Goal: Task Accomplishment & Management: Manage account settings

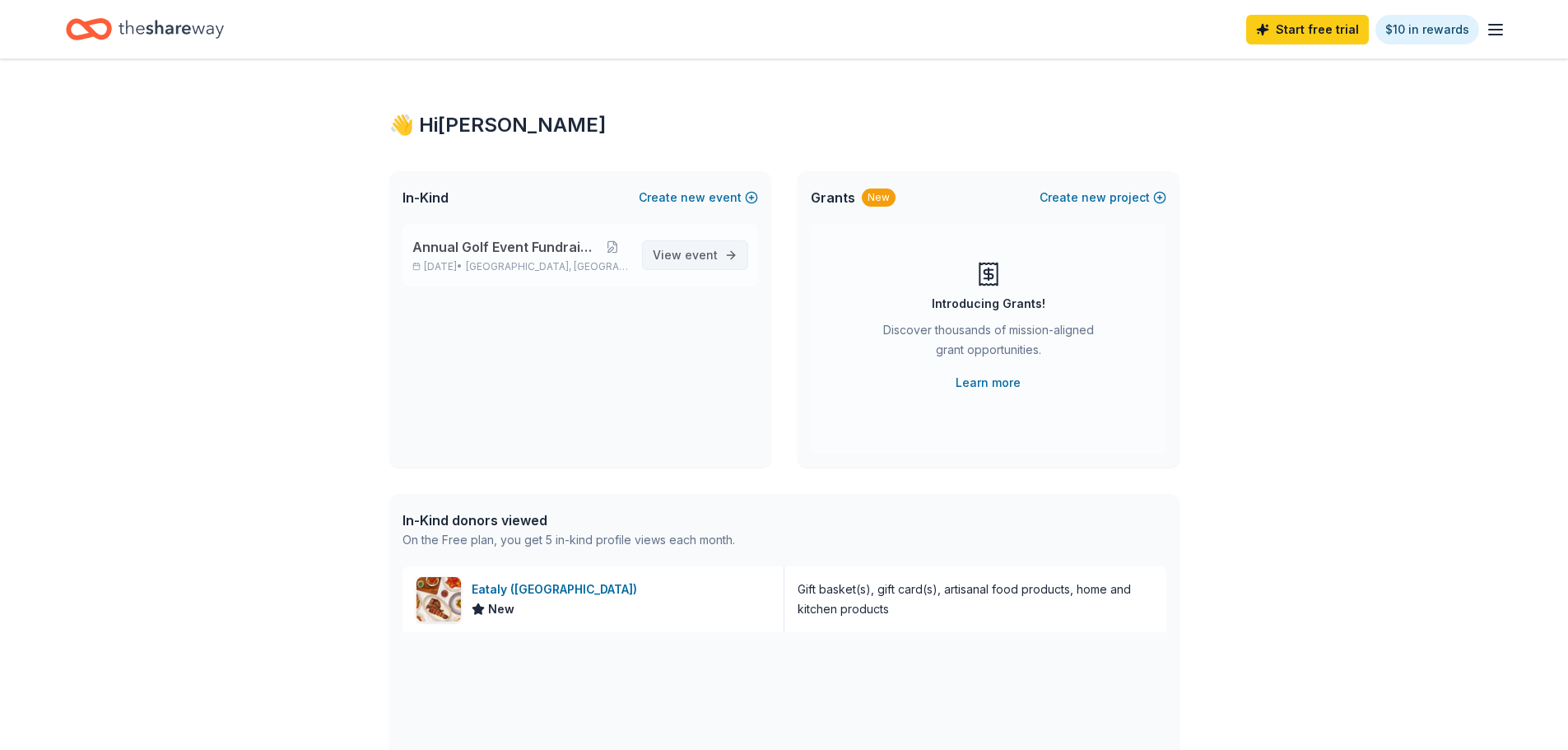
click at [704, 255] on span "event" at bounding box center [700, 255] width 33 height 14
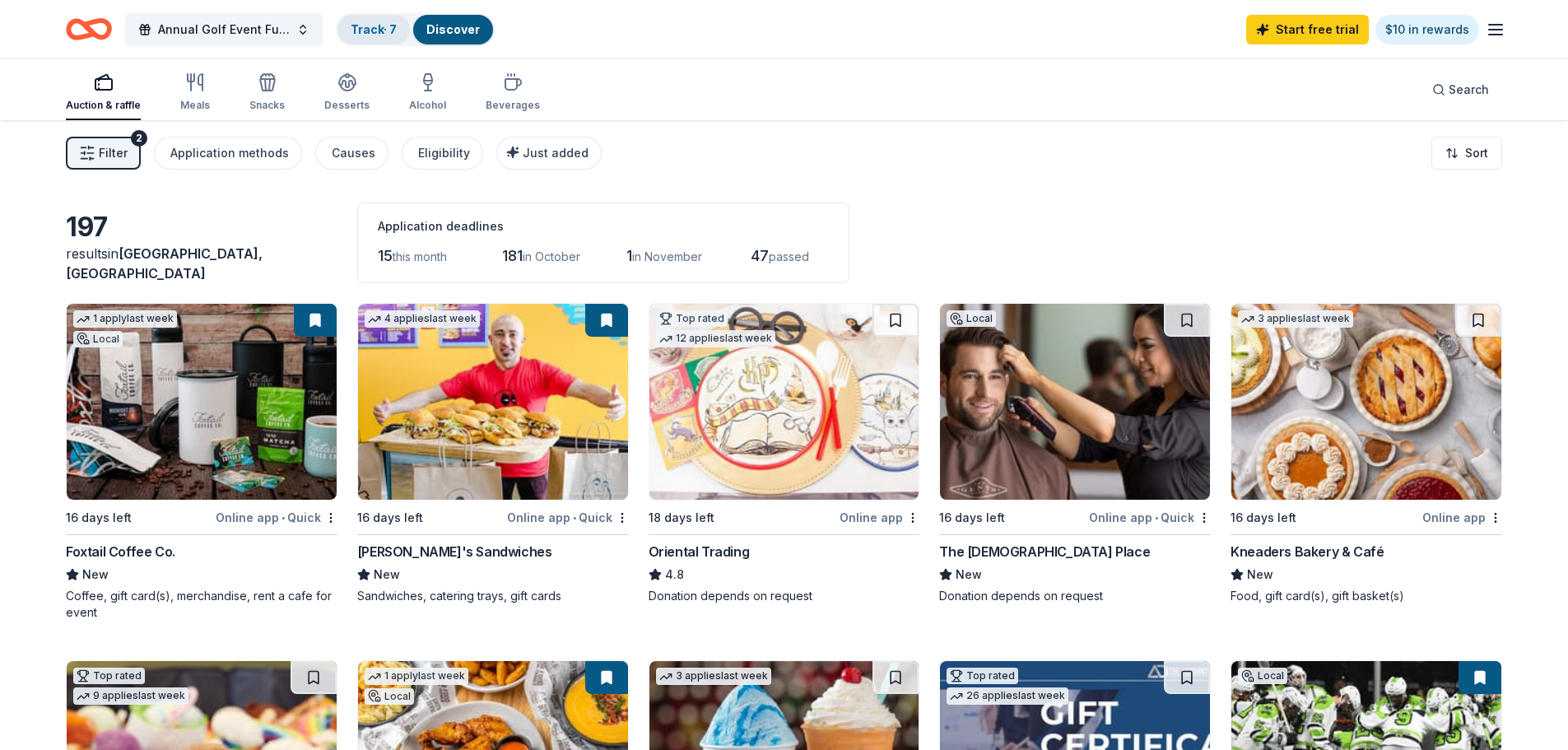
click at [382, 20] on div "Track · 7" at bounding box center [373, 30] width 72 height 30
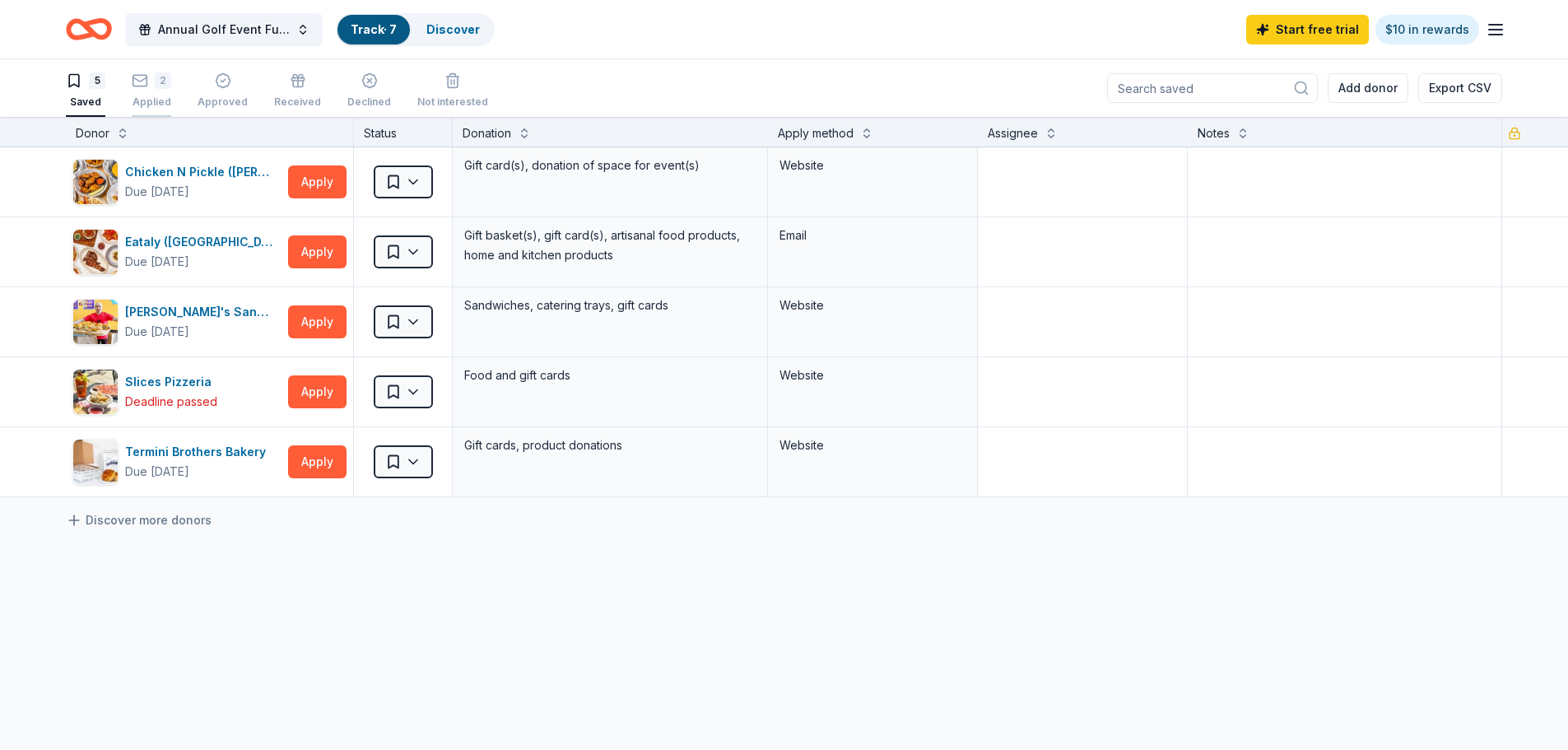
click at [148, 92] on div "2 Applied" at bounding box center [152, 90] width 39 height 37
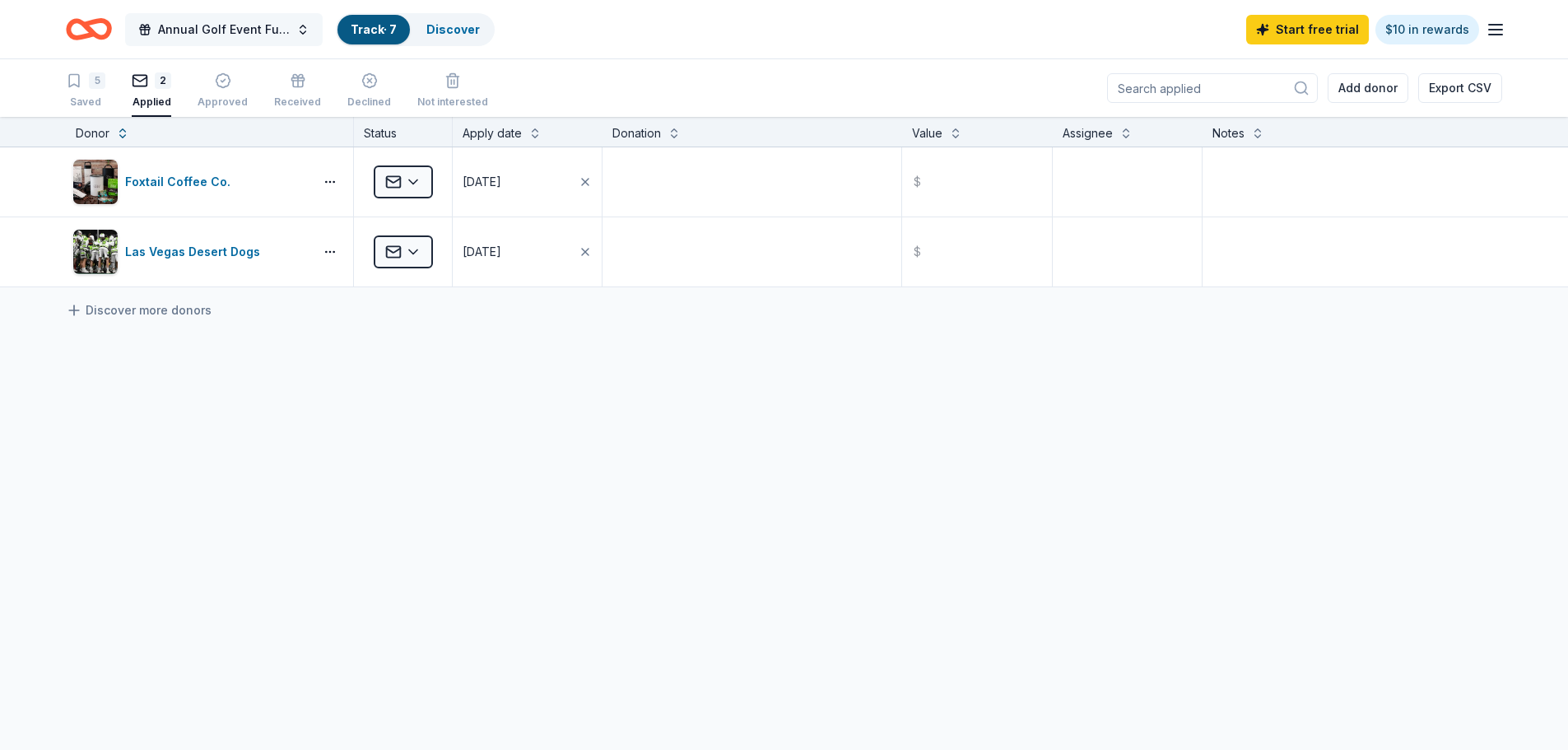
click at [171, 31] on span "Annual Golf Event Fundraiser" at bounding box center [224, 29] width 132 height 20
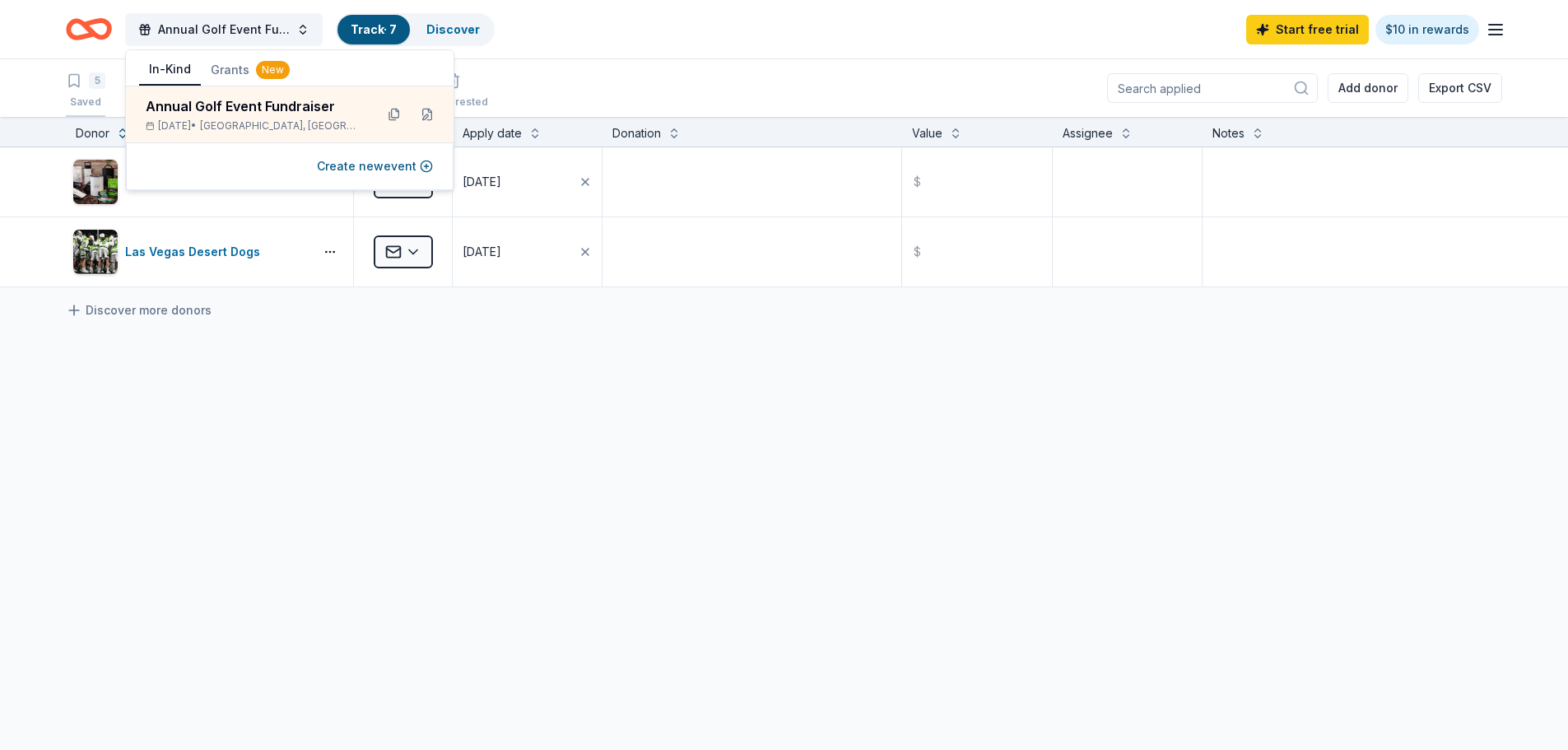
click at [89, 95] on div "5 Saved" at bounding box center [85, 90] width 39 height 37
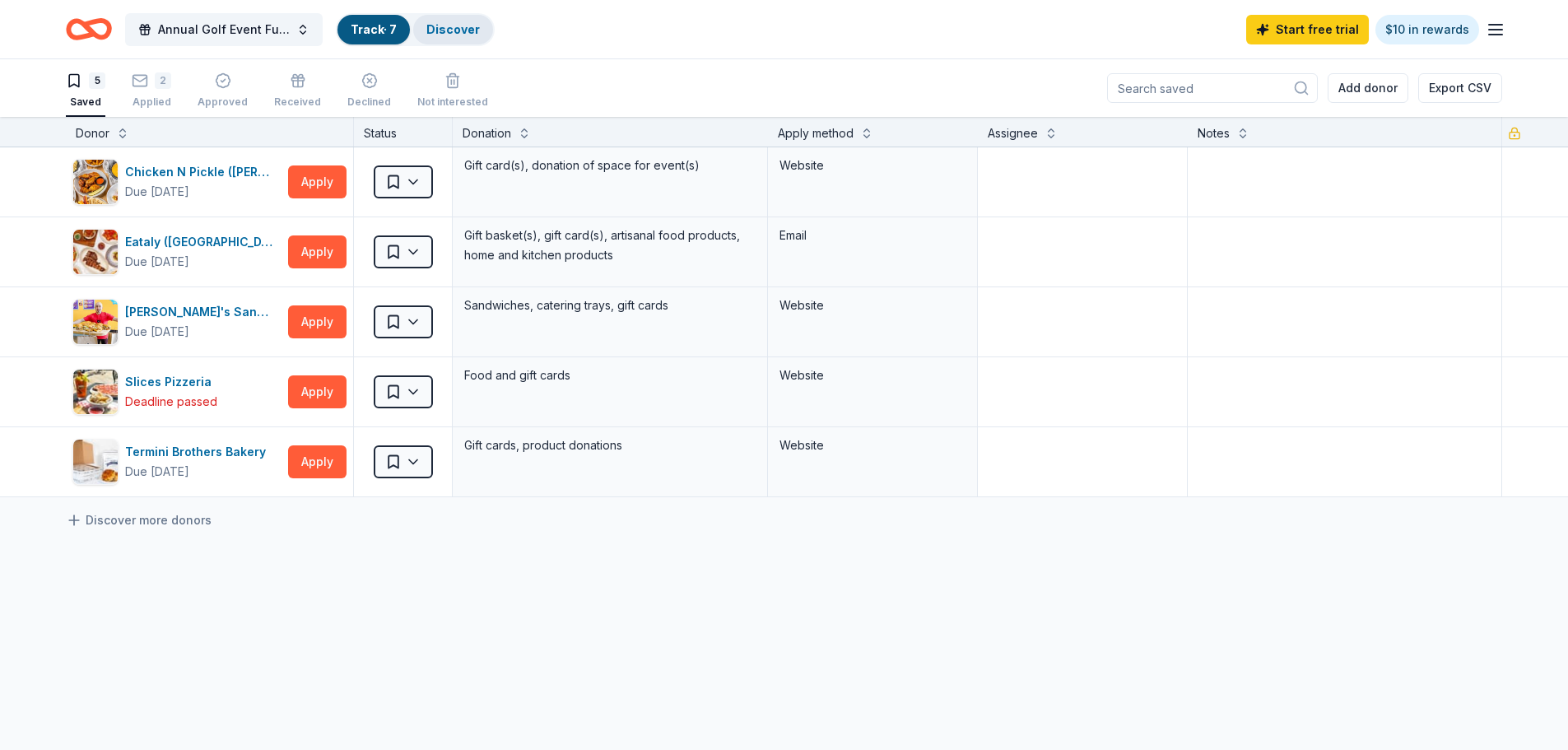
click at [452, 28] on link "Discover" at bounding box center [452, 29] width 53 height 14
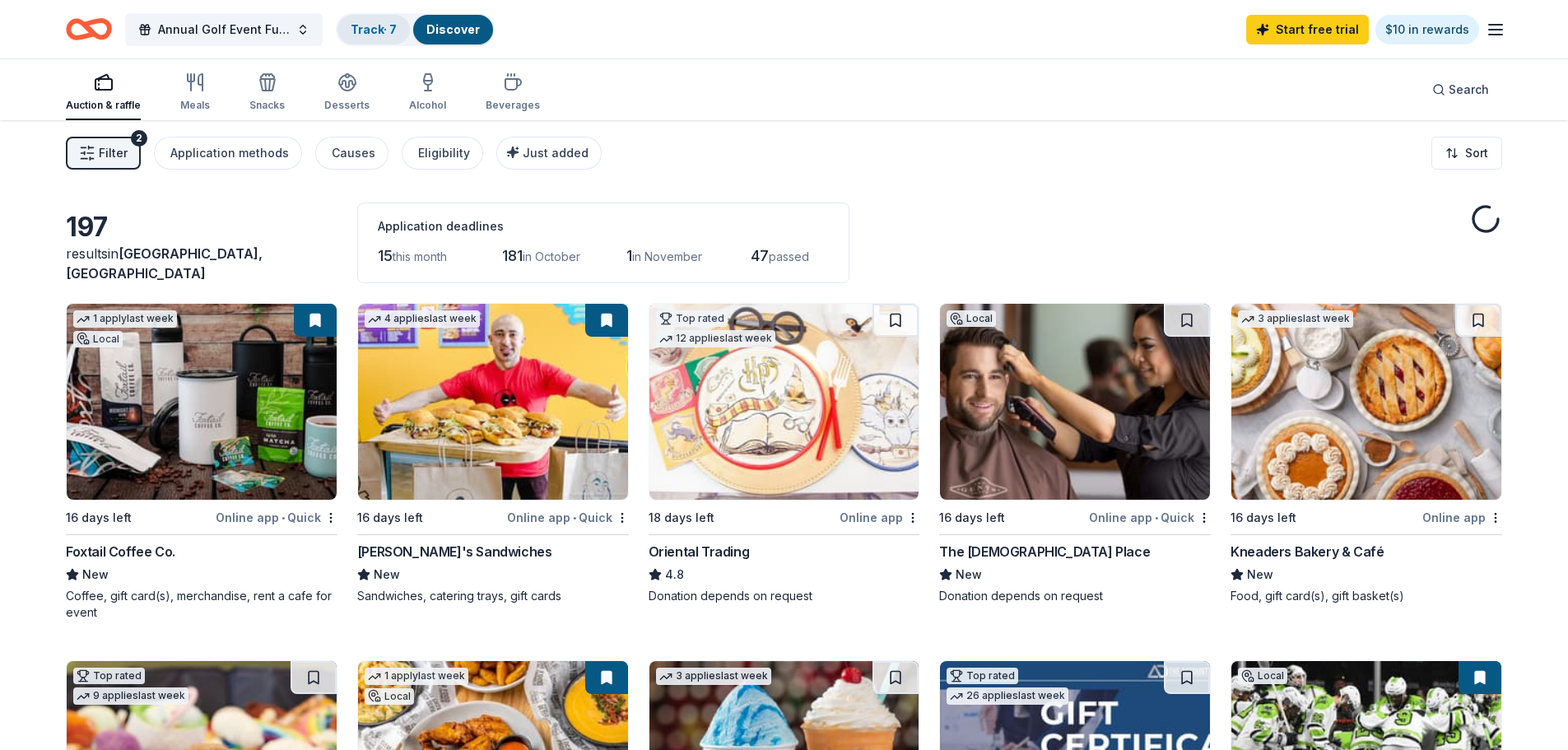
click at [371, 20] on div "Track · 7" at bounding box center [373, 30] width 72 height 30
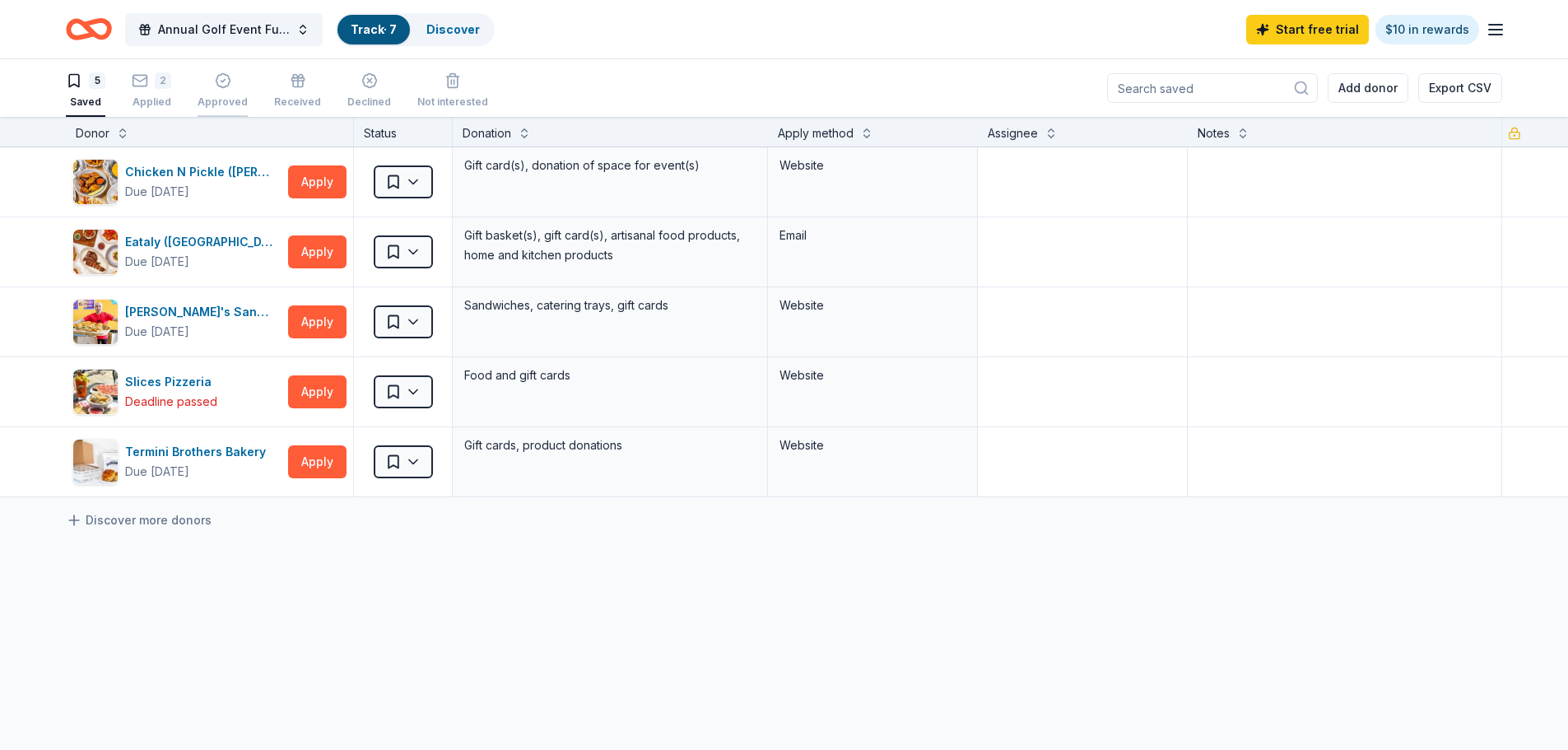
click at [221, 99] on div "Approved" at bounding box center [223, 102] width 51 height 13
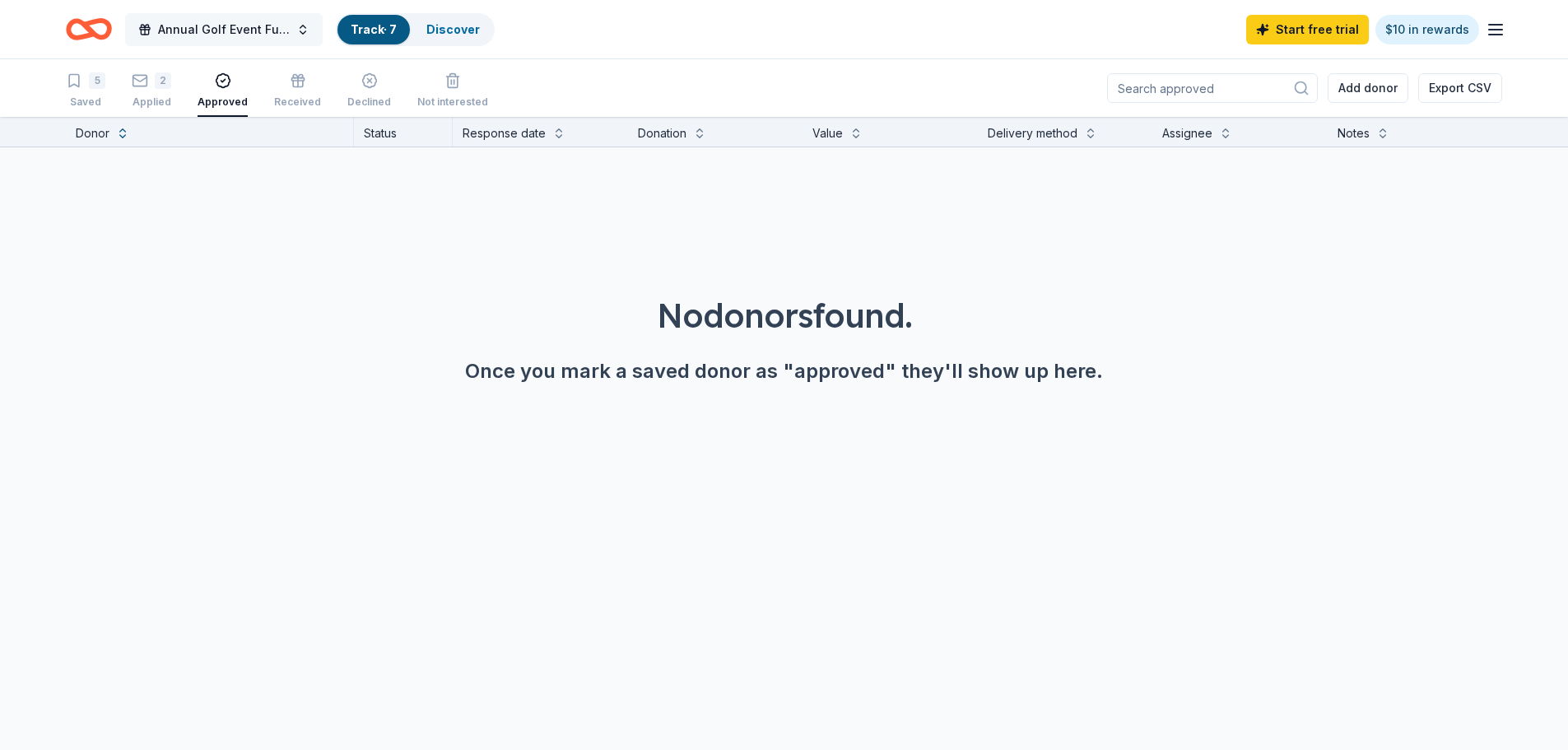
click at [214, 27] on span "Annual Golf Event Fundraiser" at bounding box center [224, 29] width 132 height 20
